Goal: Check status: Check status

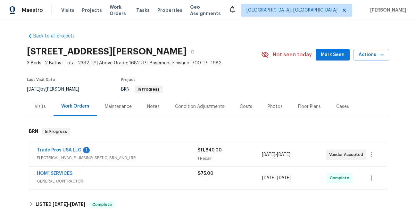
click at [66, 154] on div "Trade Pros USA LLC 1" at bounding box center [117, 151] width 161 height 8
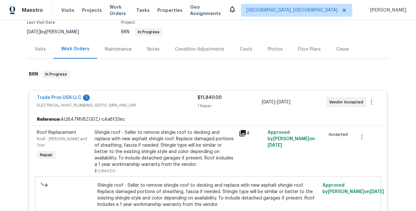
scroll to position [58, 0]
click at [72, 98] on link "Trade Pros USA LLC" at bounding box center [59, 97] width 45 height 4
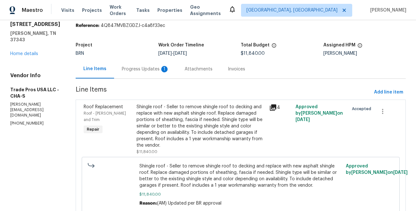
scroll to position [28, 0]
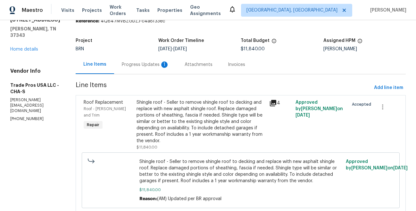
click at [149, 69] on div "Progress Updates 1" at bounding box center [145, 64] width 63 height 19
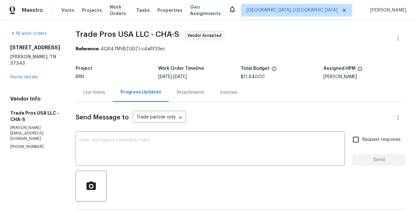
click at [177, 93] on div "Attachments" at bounding box center [191, 92] width 28 height 6
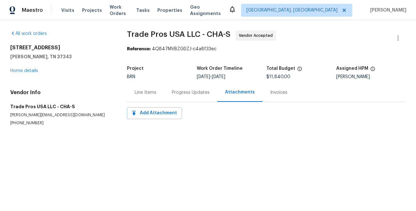
click at [151, 94] on div "Line Items" at bounding box center [146, 92] width 22 height 6
